Goal: Obtain resource: Download file/media

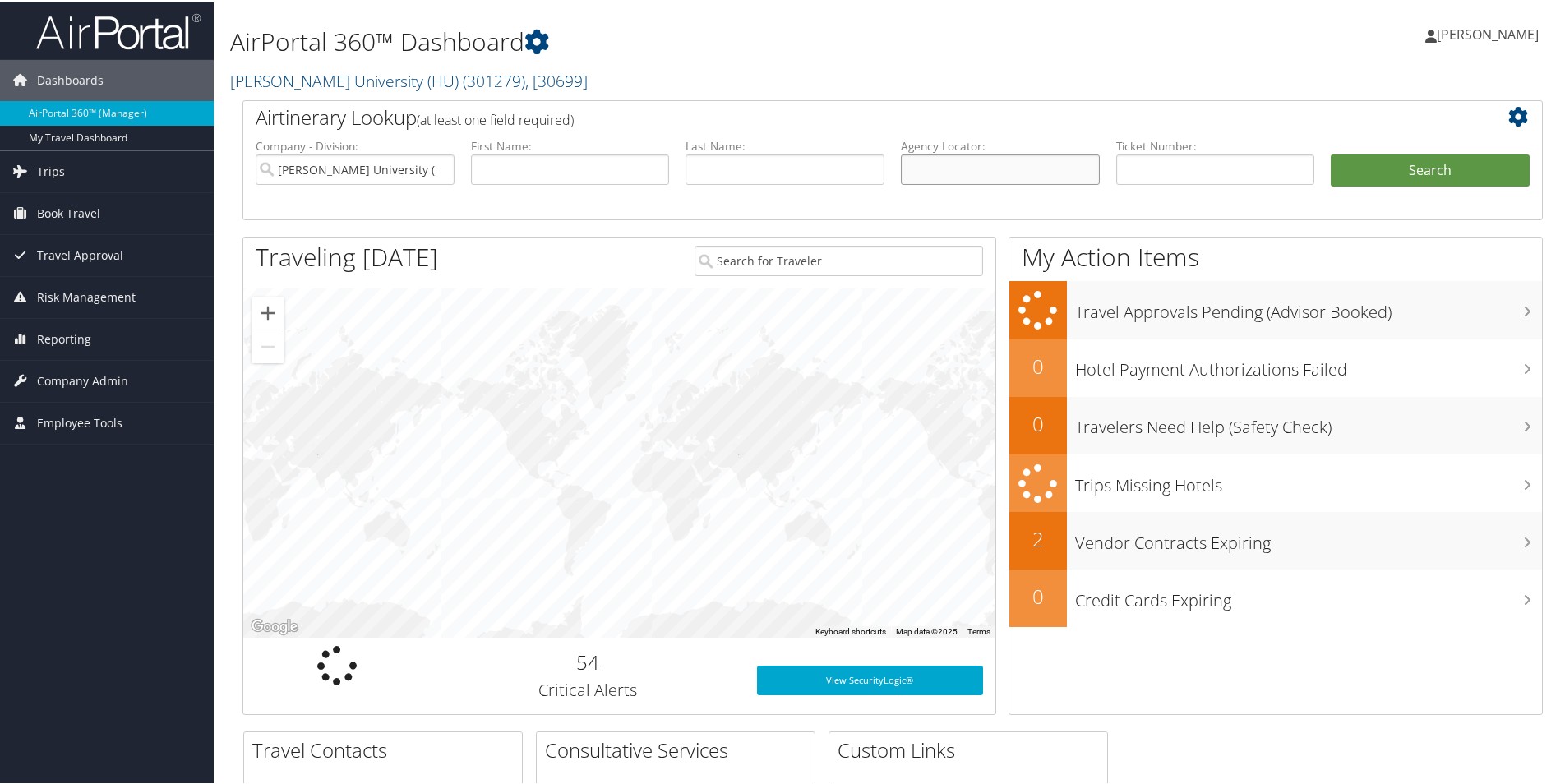
click at [954, 172] on input "text" at bounding box center [999, 168] width 199 height 31
paste input "CG2WFL"
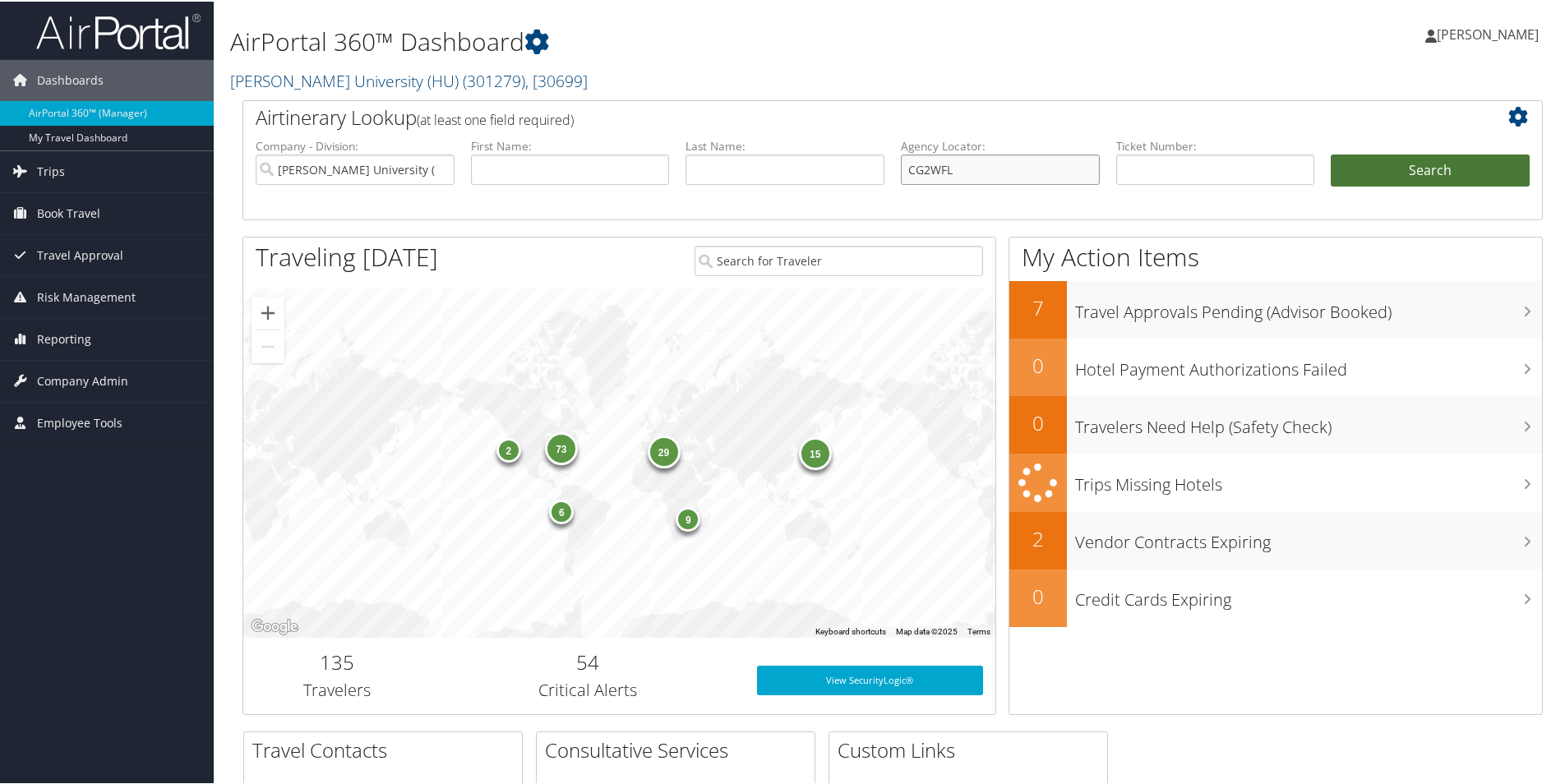
type input "CG2WFL"
click at [1396, 162] on button "Search" at bounding box center [1430, 169] width 199 height 33
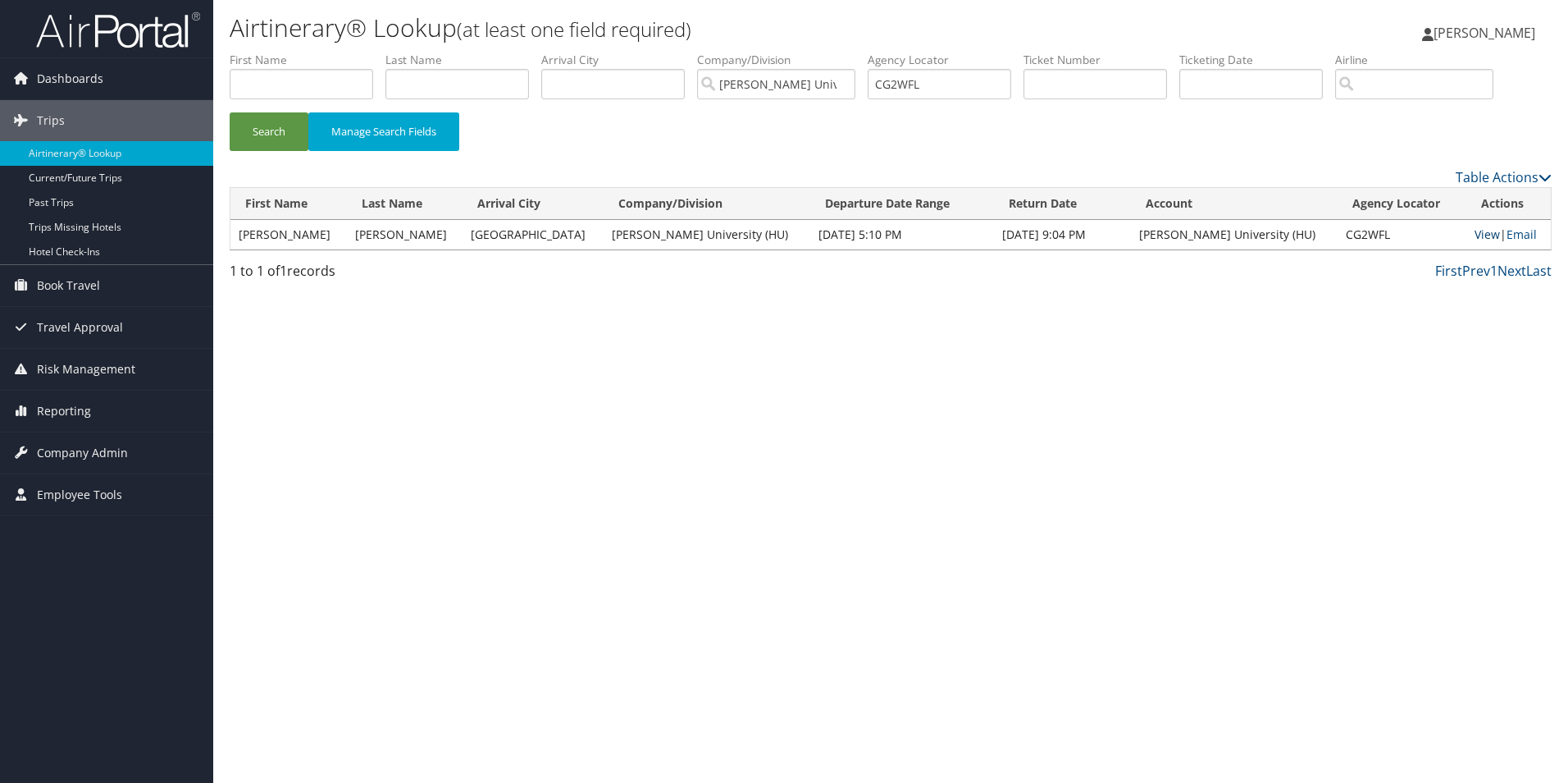
click at [1474, 238] on link "View" at bounding box center [1487, 235] width 26 height 15
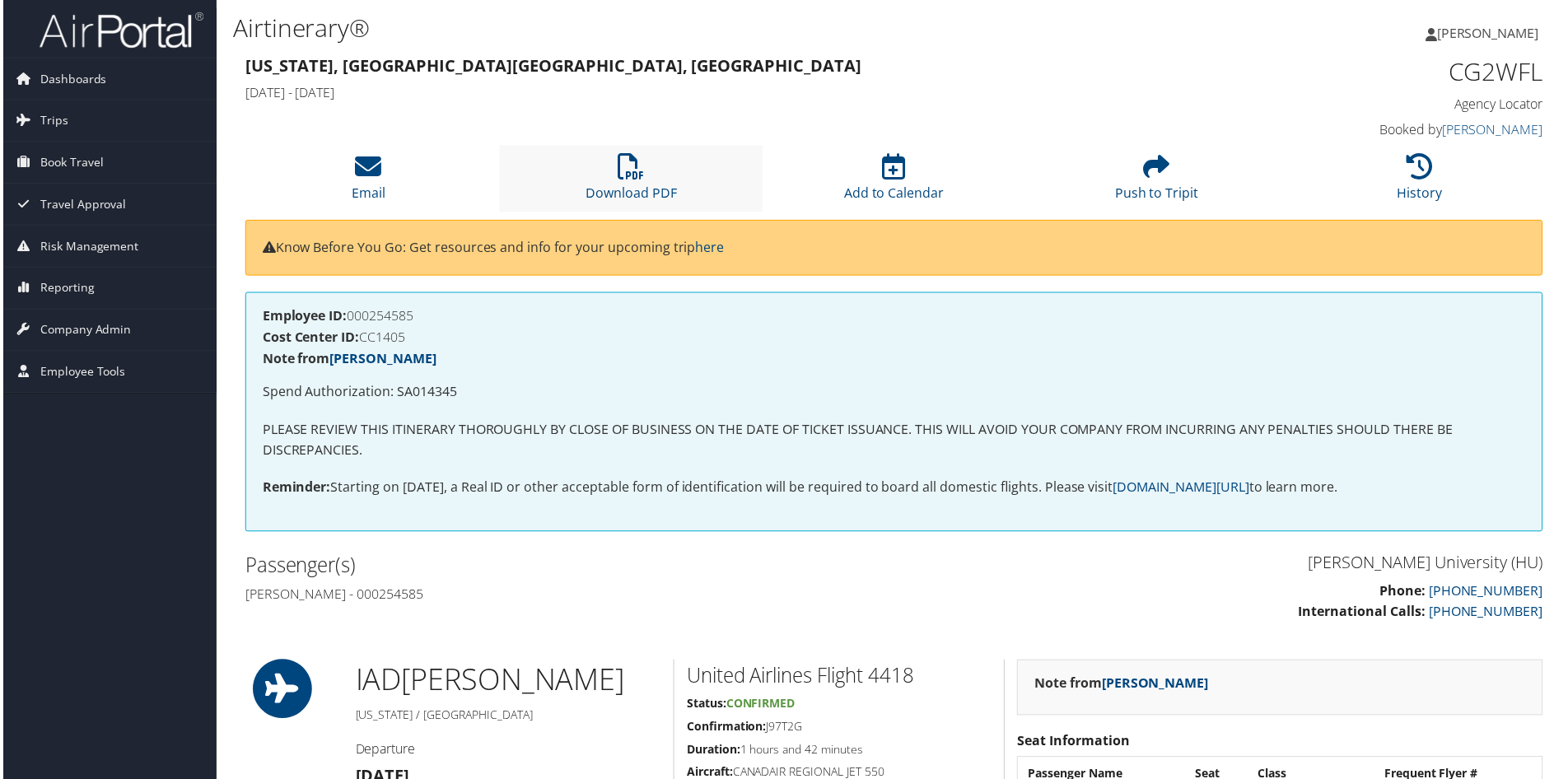
click at [605, 164] on li "Download PDF" at bounding box center [630, 179] width 263 height 66
